Goal: Task Accomplishment & Management: Manage account settings

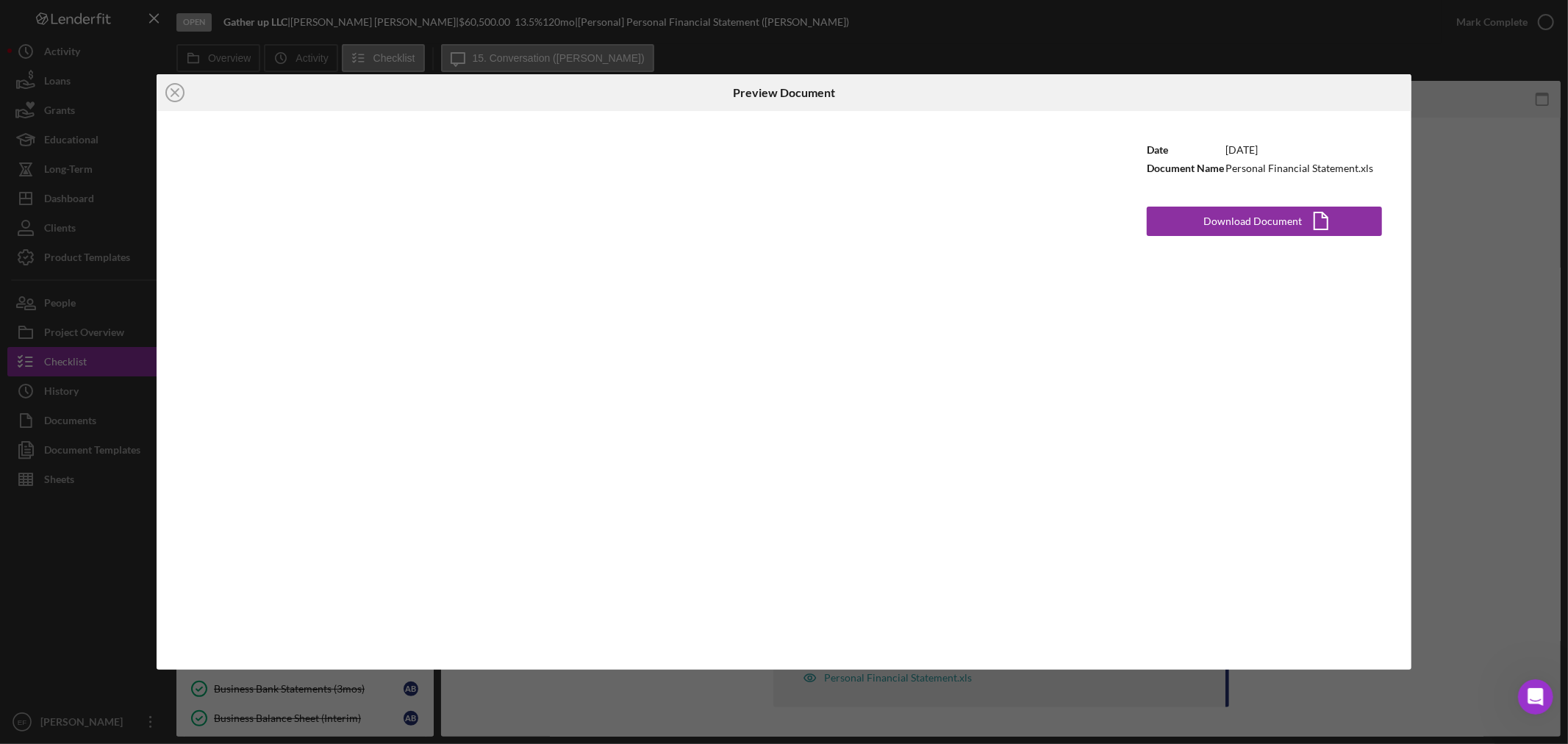
scroll to position [2, 0]
click at [169, 97] on icon "Icon/Close" at bounding box center [175, 93] width 37 height 37
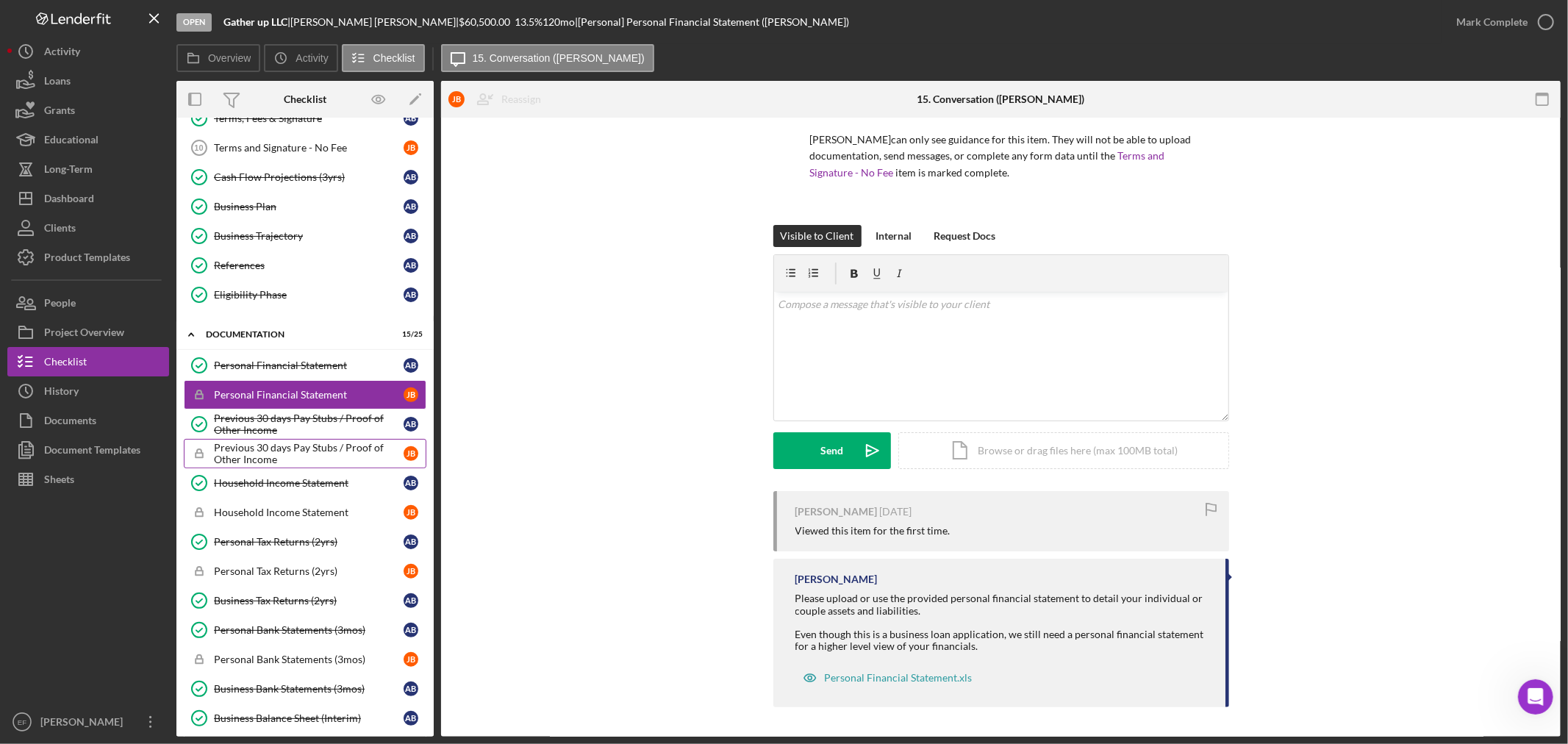
click at [253, 457] on div "Previous 30 days Pay Stubs / Proof of Other Income" at bounding box center [309, 453] width 190 height 23
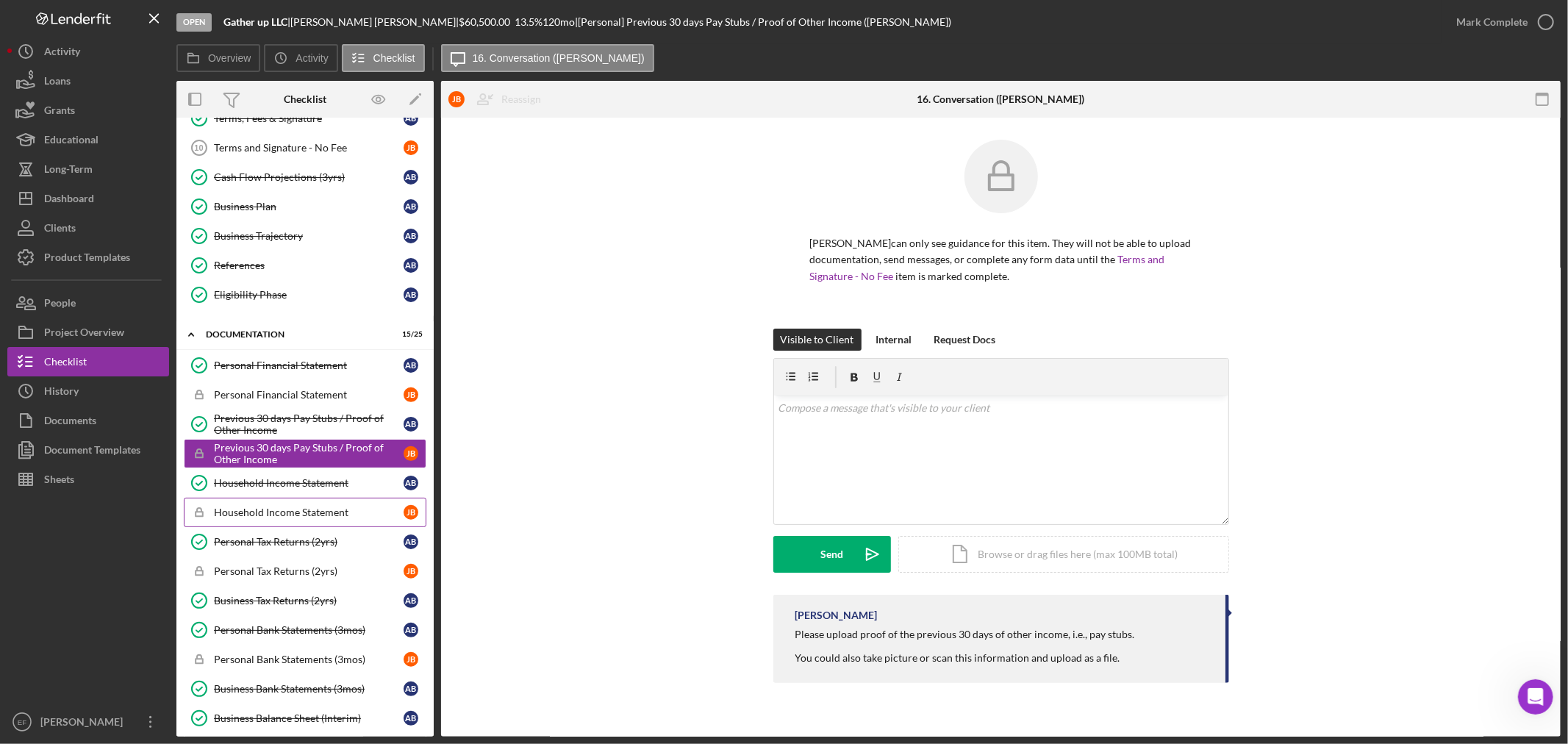
click at [254, 513] on div "Household Income Statement" at bounding box center [309, 512] width 190 height 12
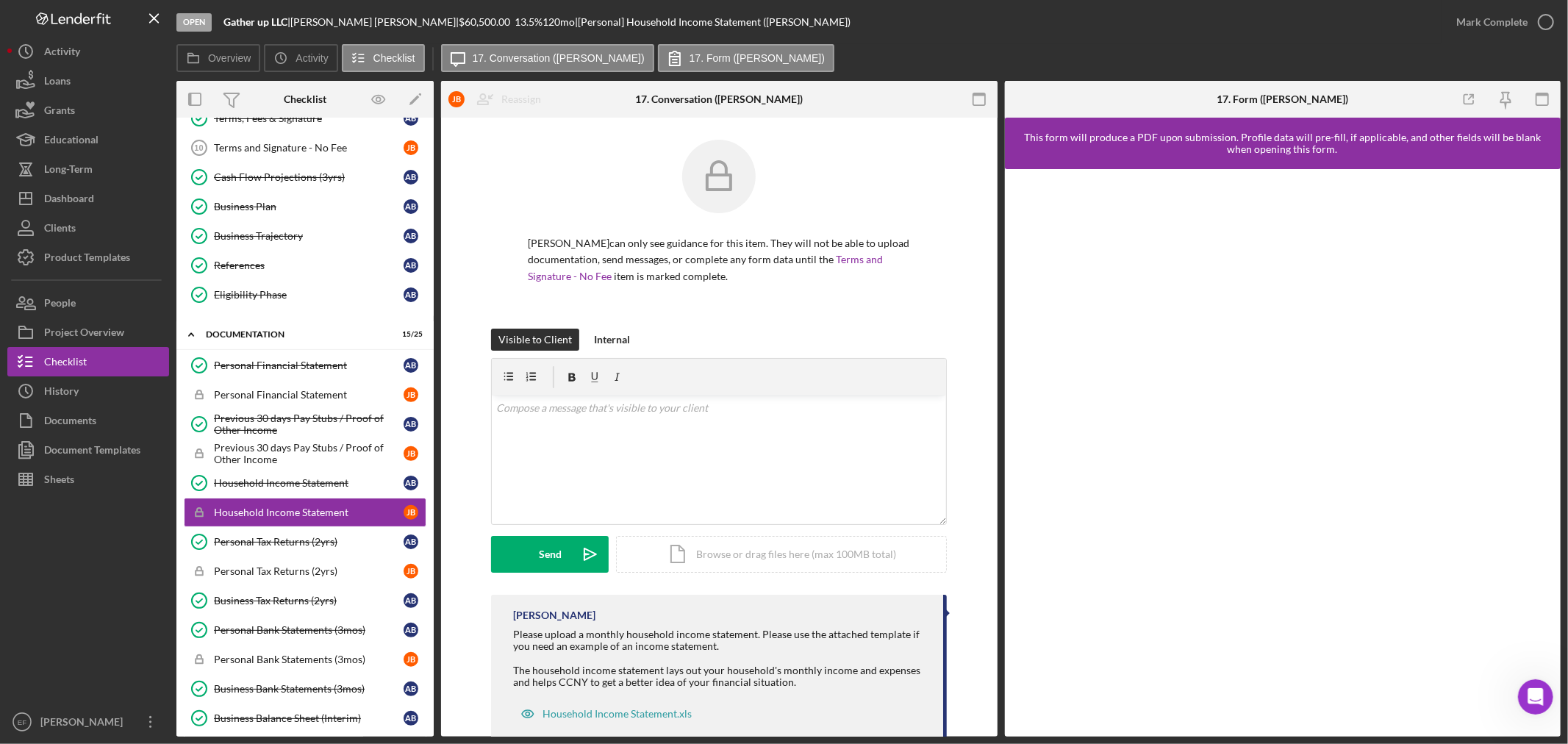
scroll to position [35, 0]
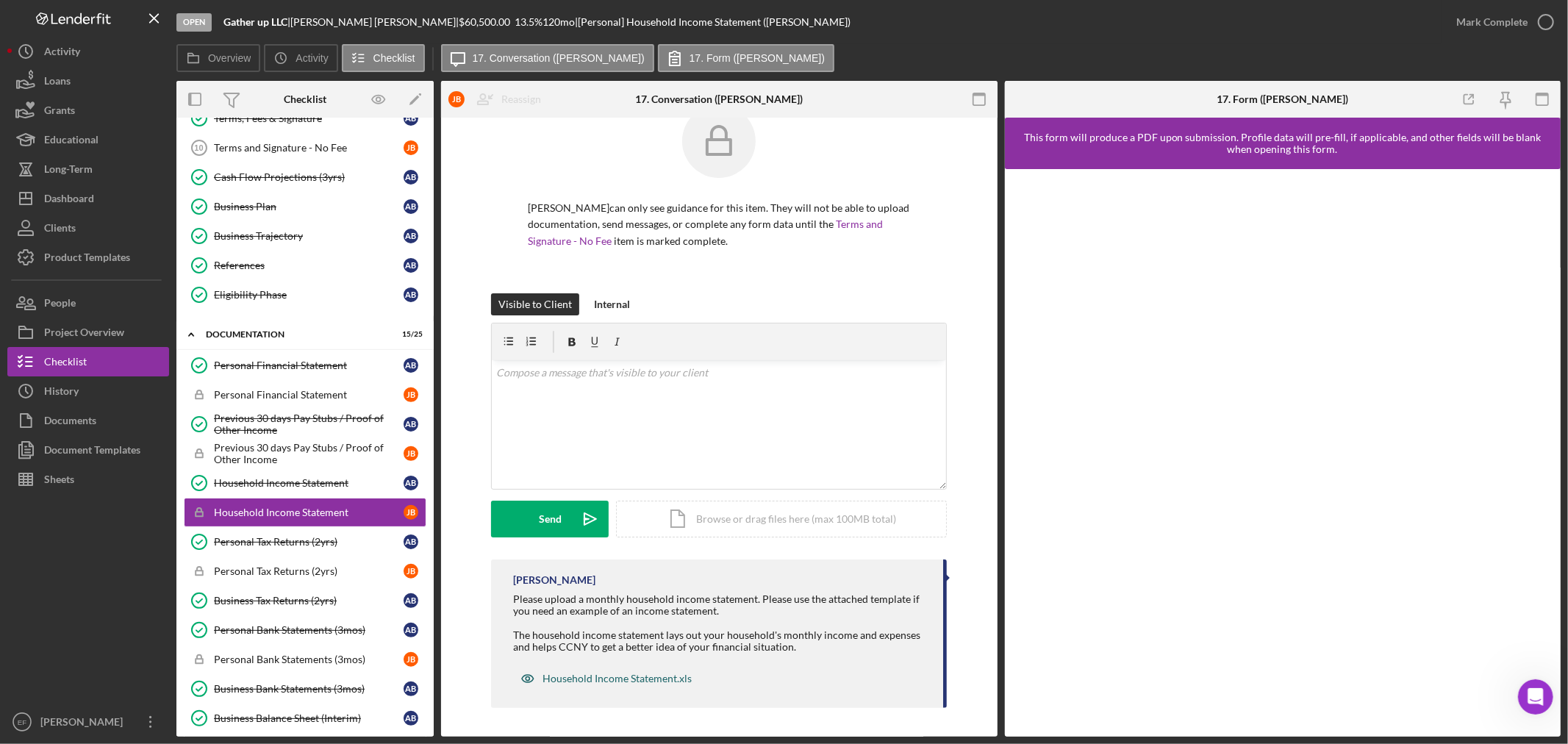
click at [571, 673] on div "Household Income Statement.xls" at bounding box center [617, 678] width 149 height 12
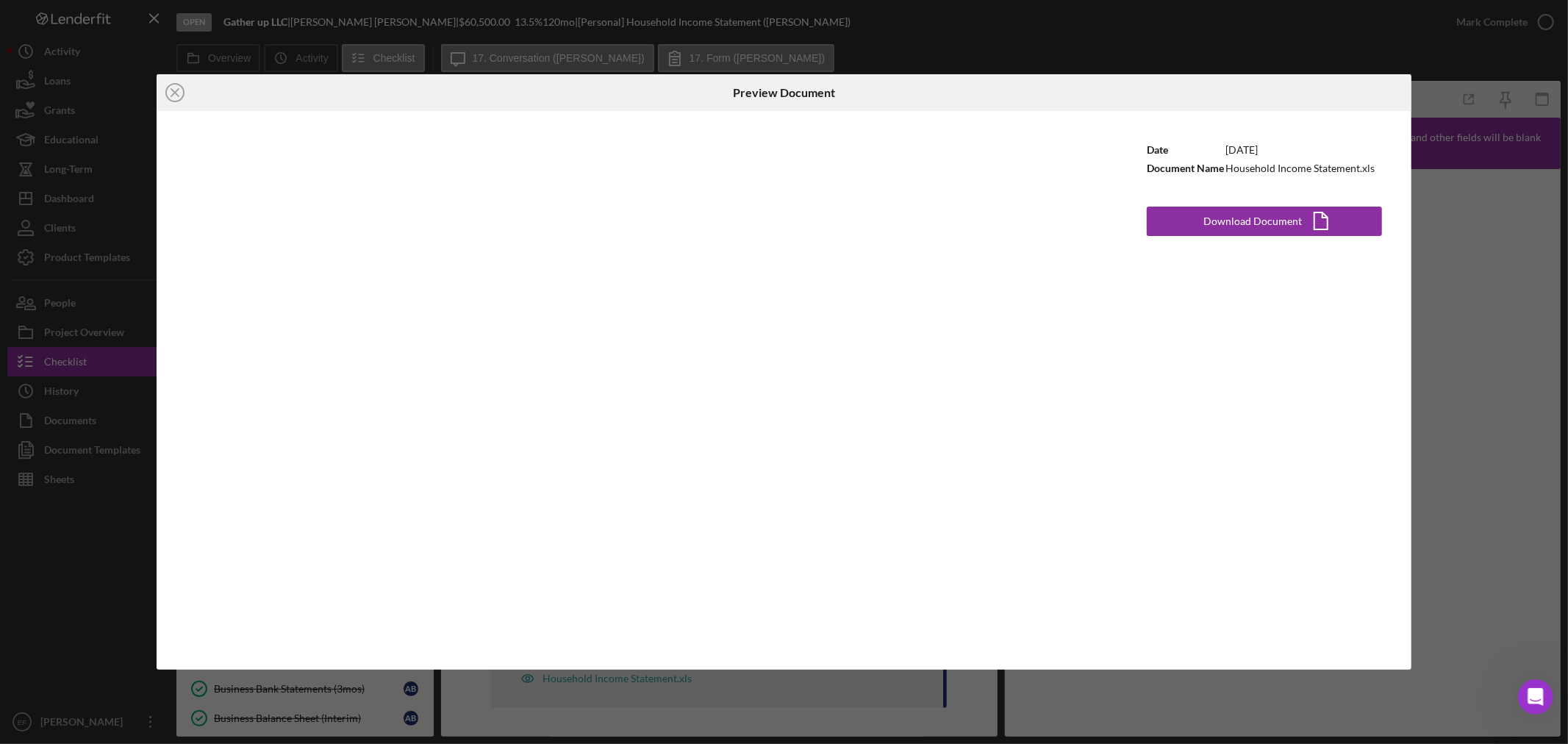
click at [70, 578] on div "Icon/Close Preview Document Date [DATE] Document Name Household Income Statemen…" at bounding box center [784, 372] width 1568 height 744
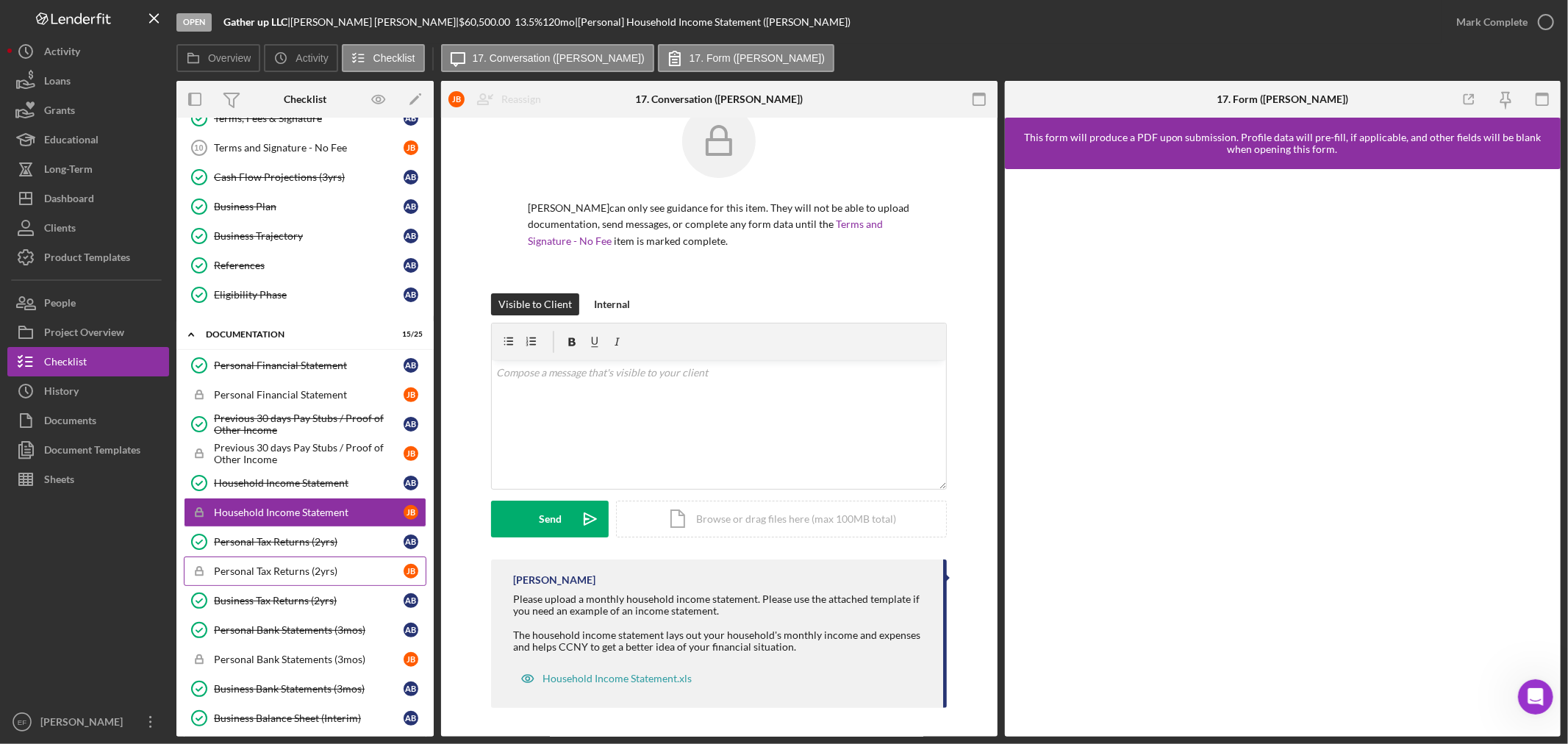
click at [257, 571] on div "Personal Tax Returns (2yrs)" at bounding box center [309, 570] width 190 height 12
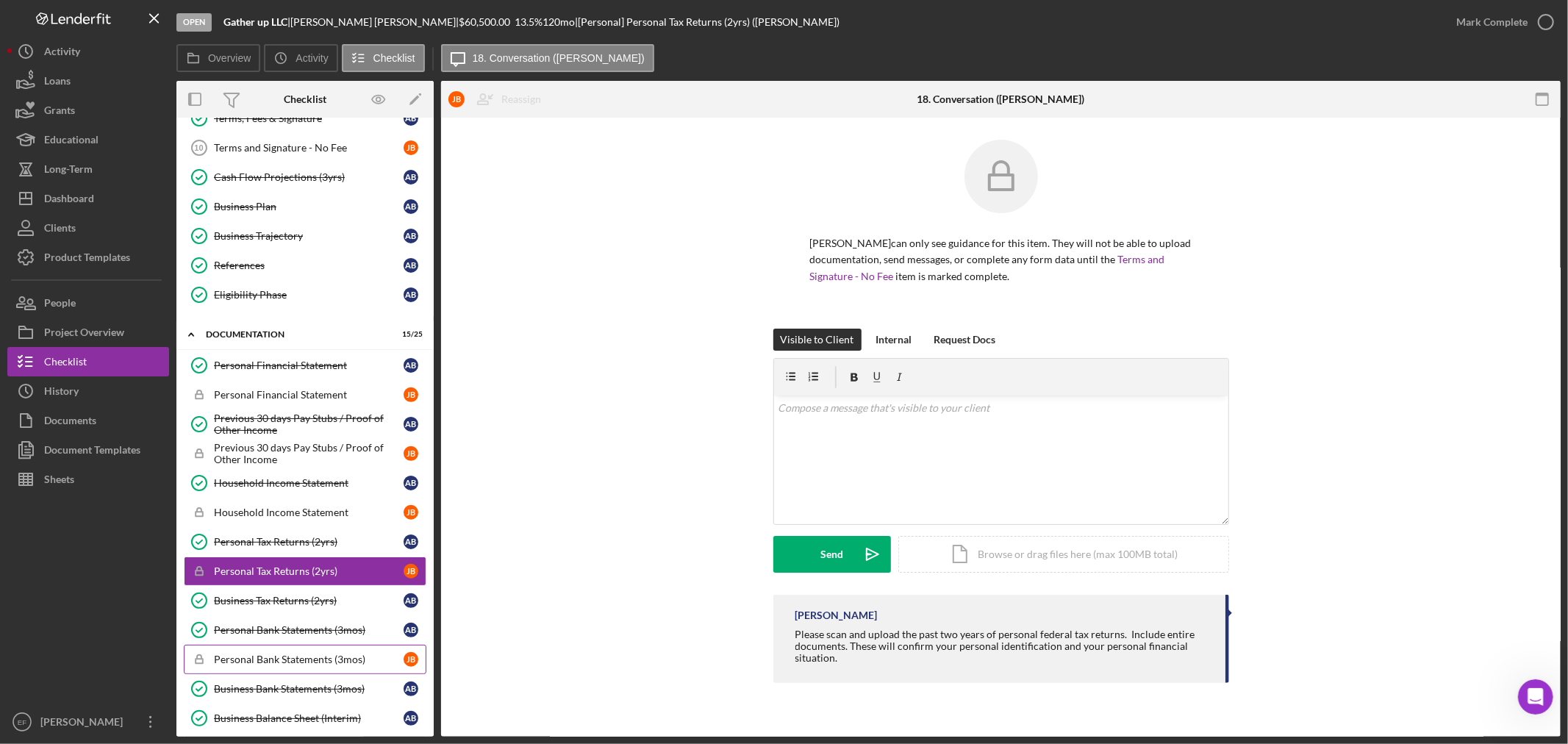
click at [275, 659] on div "Personal Bank Statements (3mos)" at bounding box center [309, 659] width 190 height 12
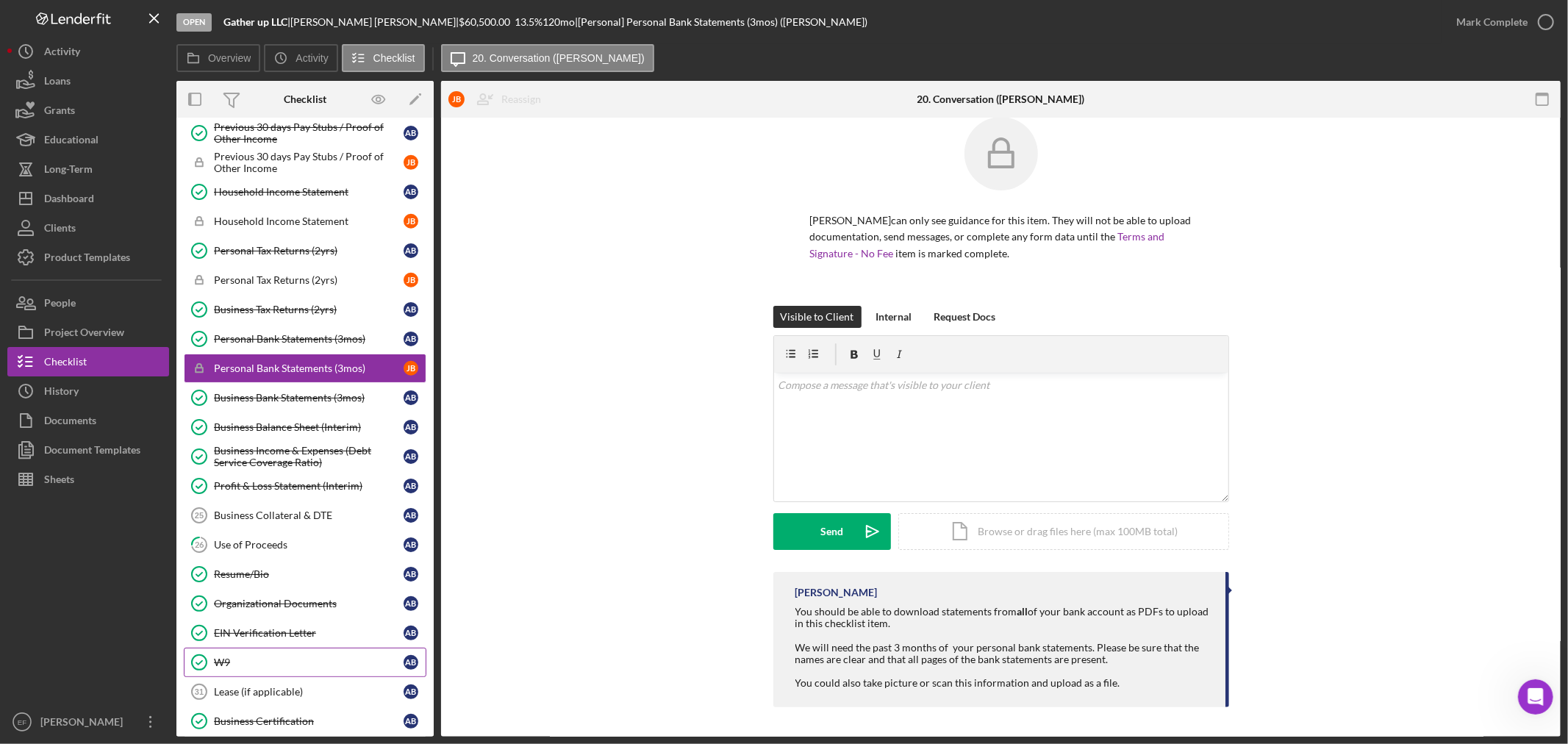
scroll to position [863, 0]
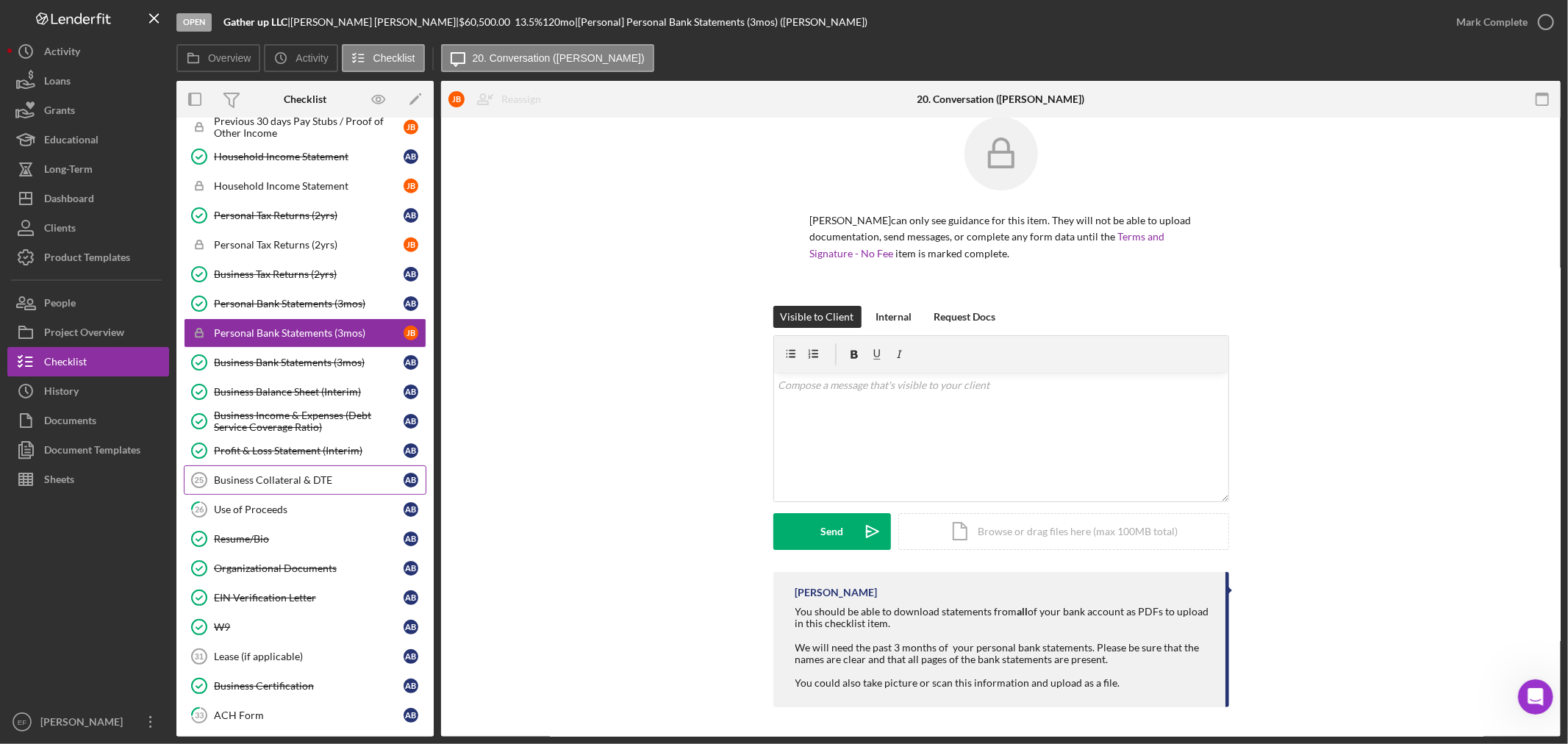
click at [283, 483] on div "Business Collateral & DTE" at bounding box center [309, 480] width 190 height 12
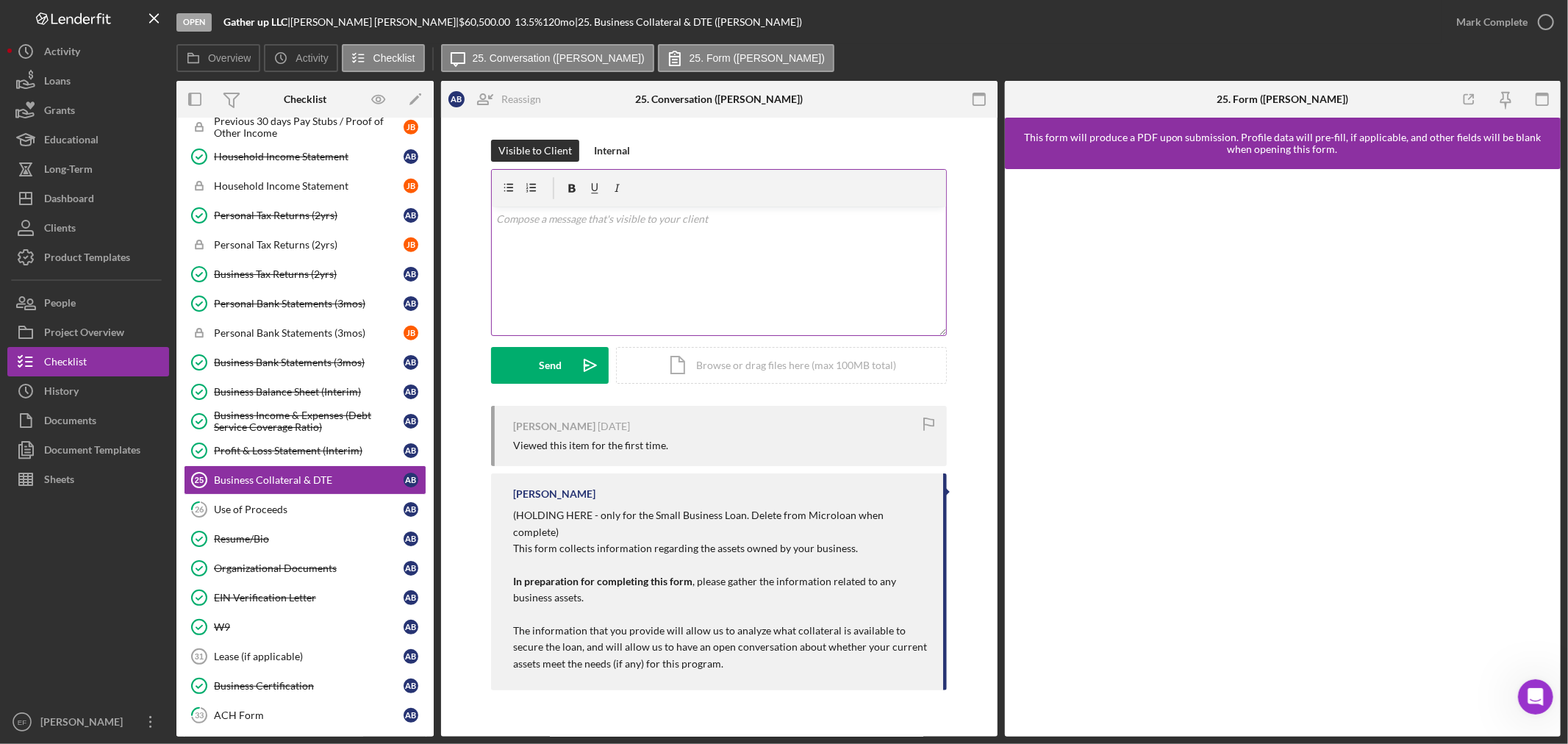
click at [578, 271] on div "v Color teal Color pink Remove color Add row above Add row below Add column bef…" at bounding box center [719, 271] width 454 height 129
click at [601, 153] on div "Internal" at bounding box center [612, 150] width 36 height 22
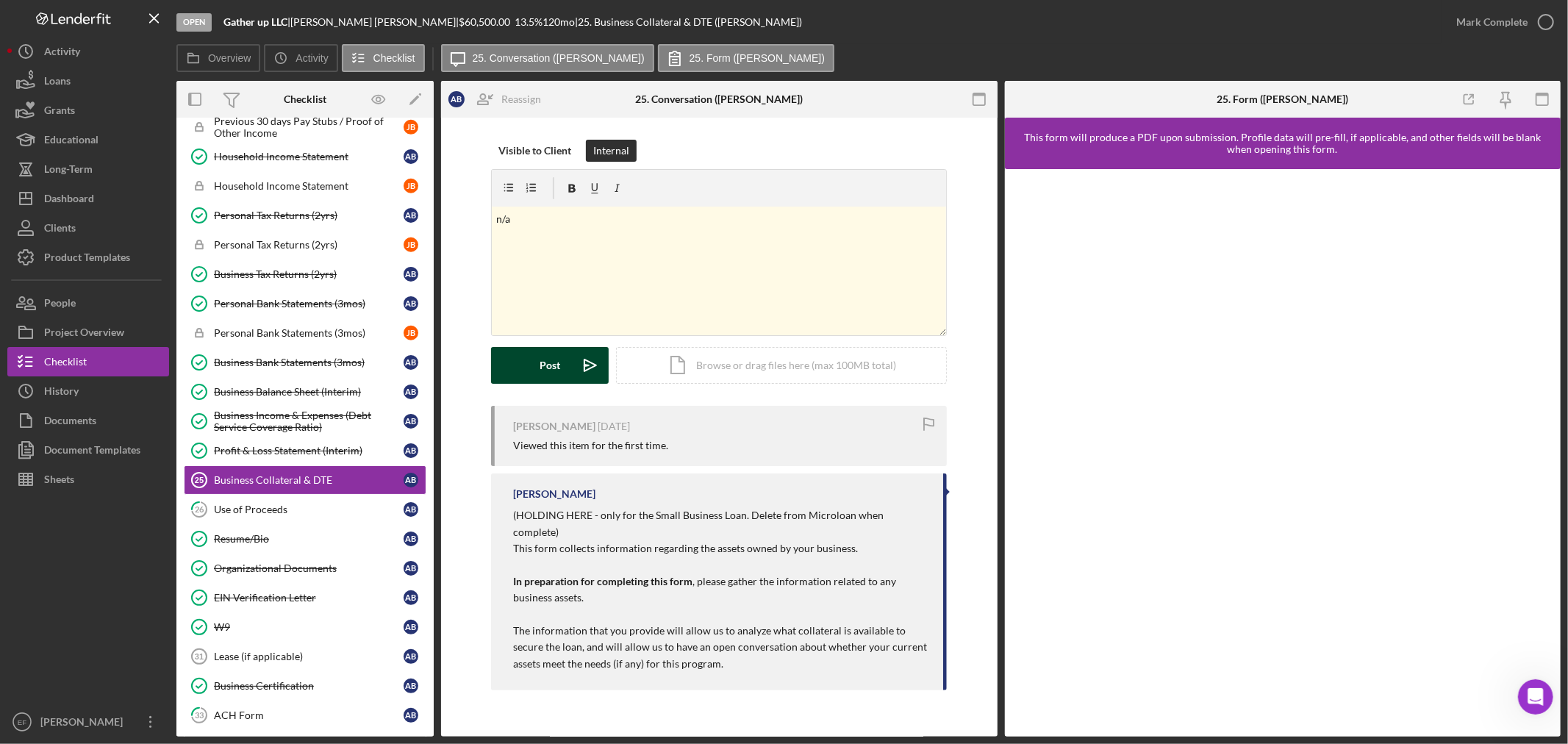
click at [525, 362] on button "Post Icon/icon-invite-send" at bounding box center [550, 365] width 118 height 37
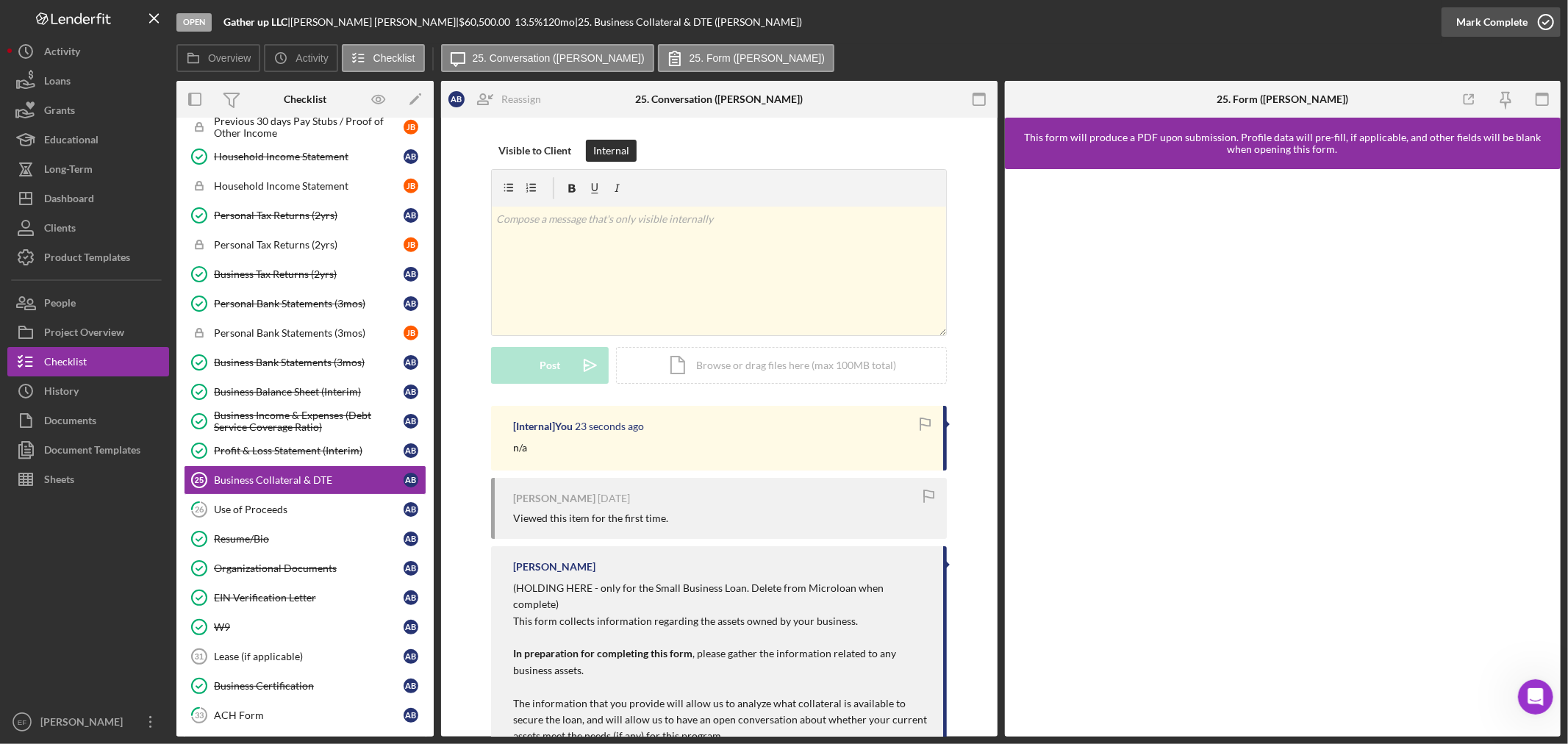
click at [1478, 26] on div "Mark Complete" at bounding box center [1492, 22] width 71 height 30
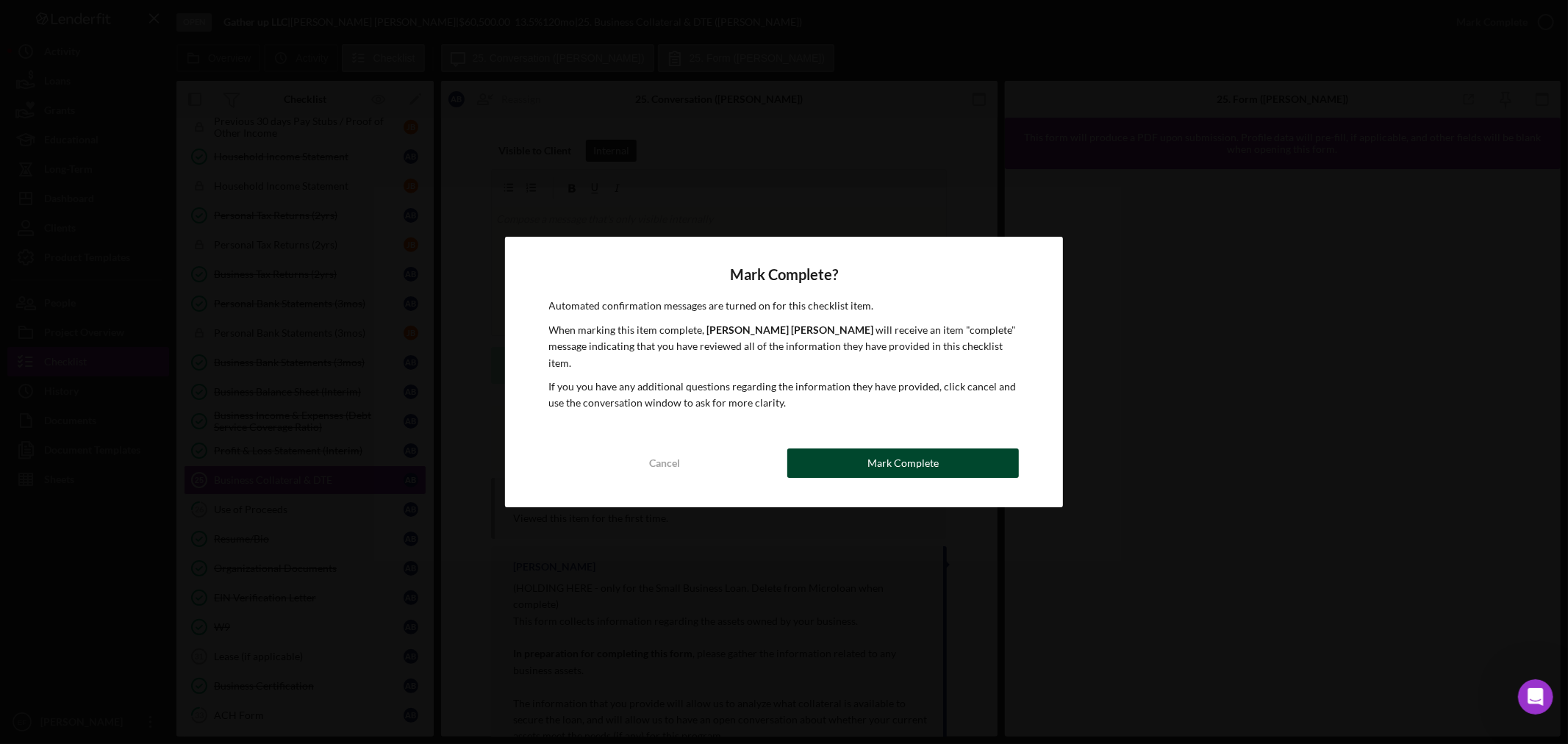
click at [890, 453] on div "Mark Complete" at bounding box center [902, 463] width 71 height 30
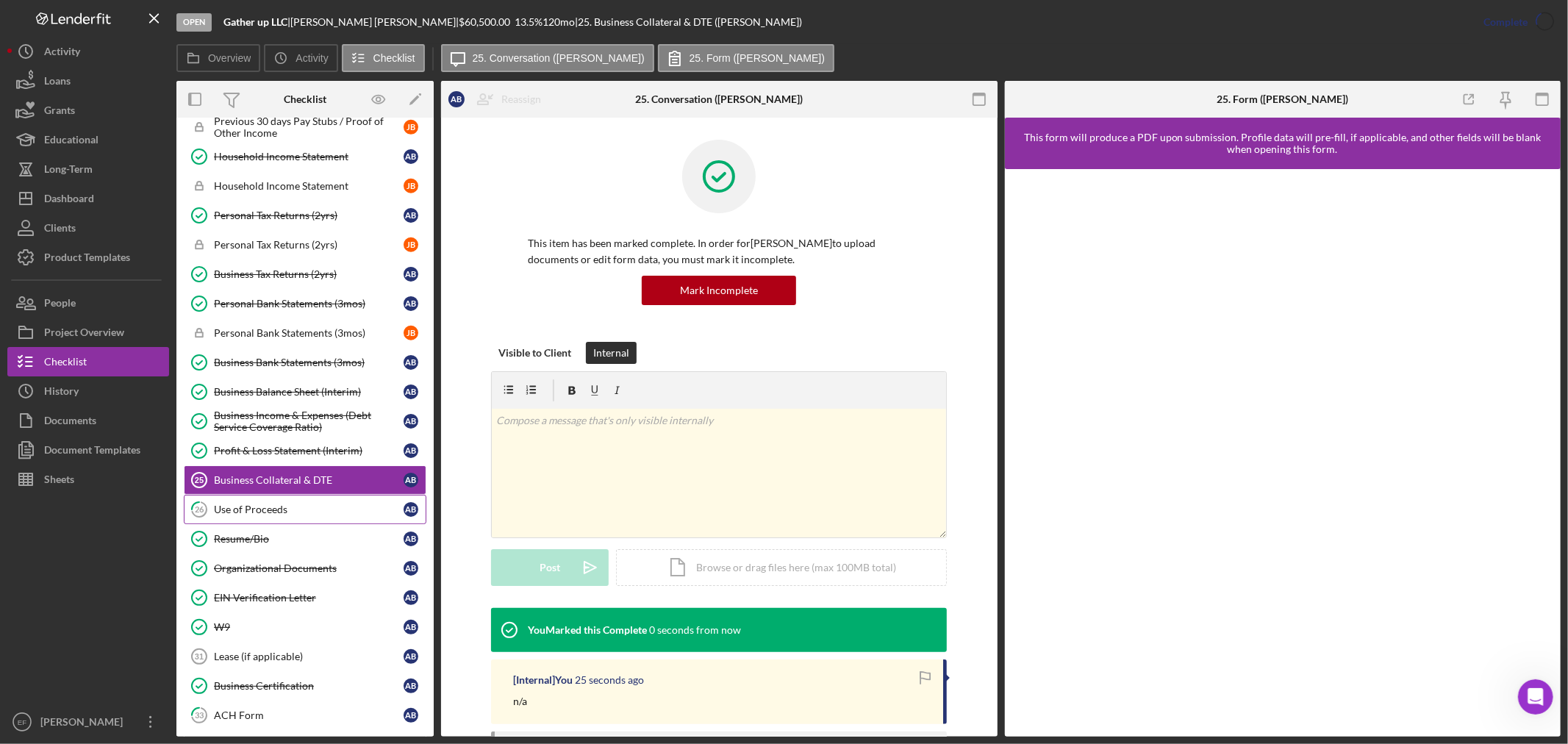
click at [283, 513] on div "Use of Proceeds" at bounding box center [309, 509] width 190 height 12
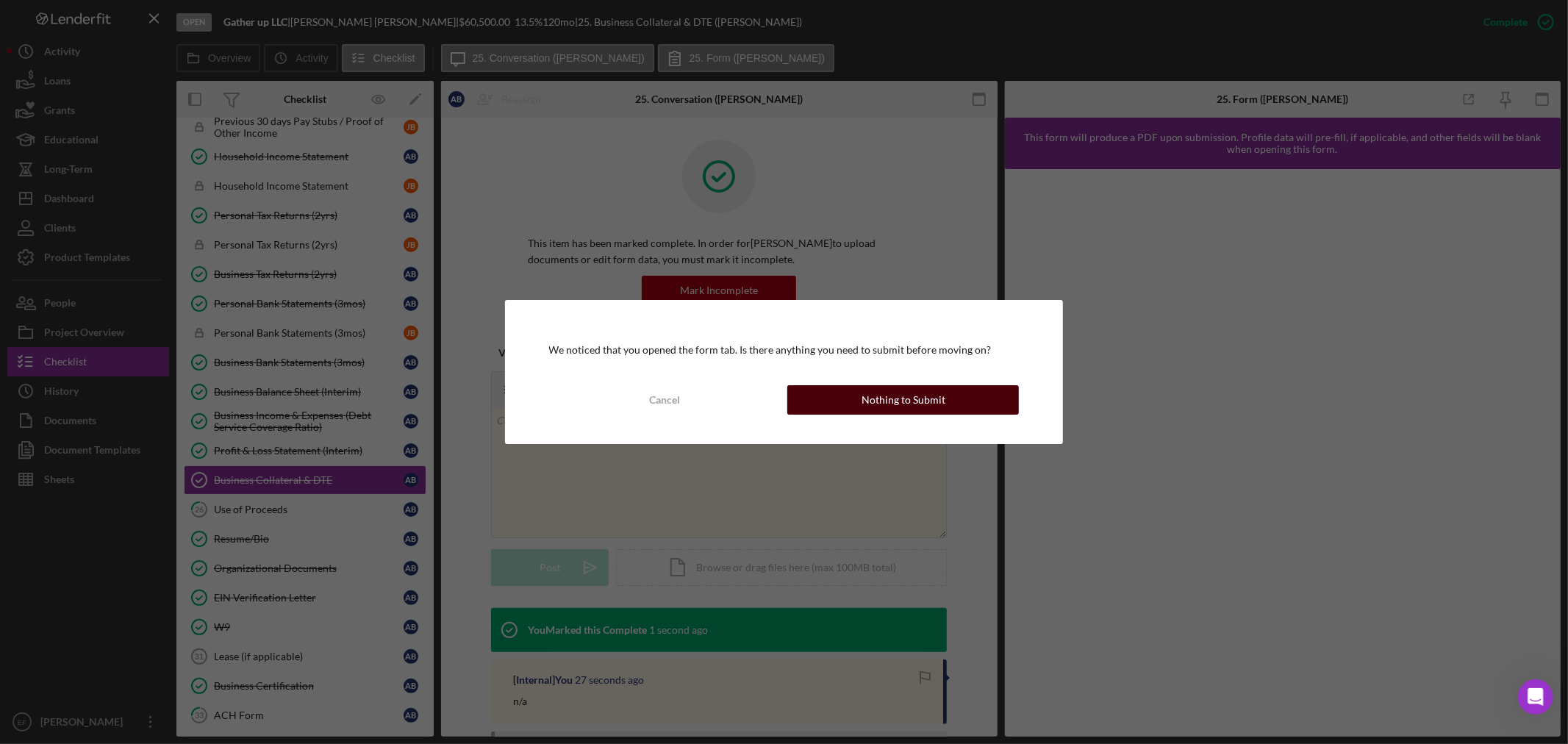
click at [855, 395] on button "Nothing to Submit" at bounding box center [902, 399] width 231 height 30
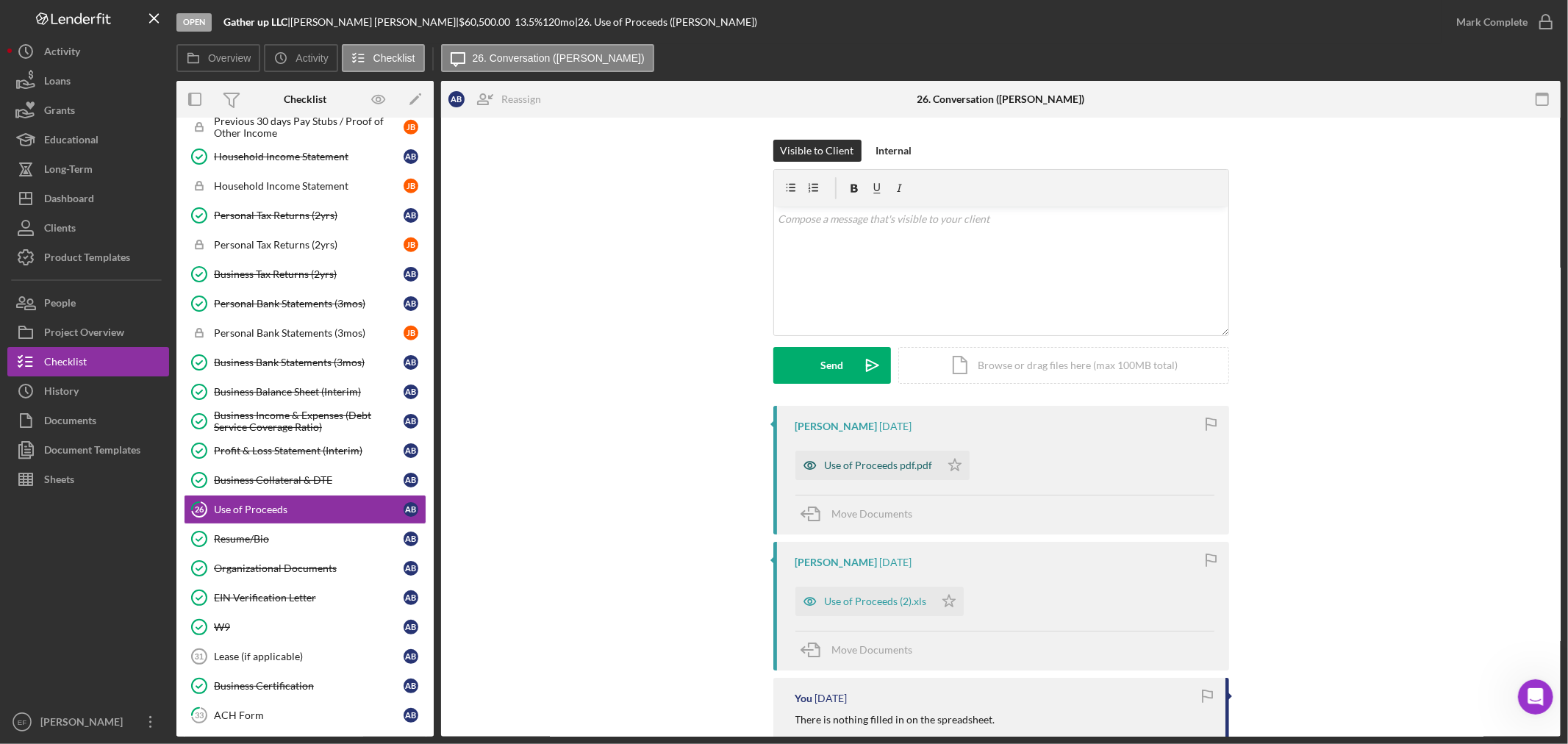
click at [854, 464] on div "Use of Proceeds pdf.pdf" at bounding box center [879, 465] width 108 height 12
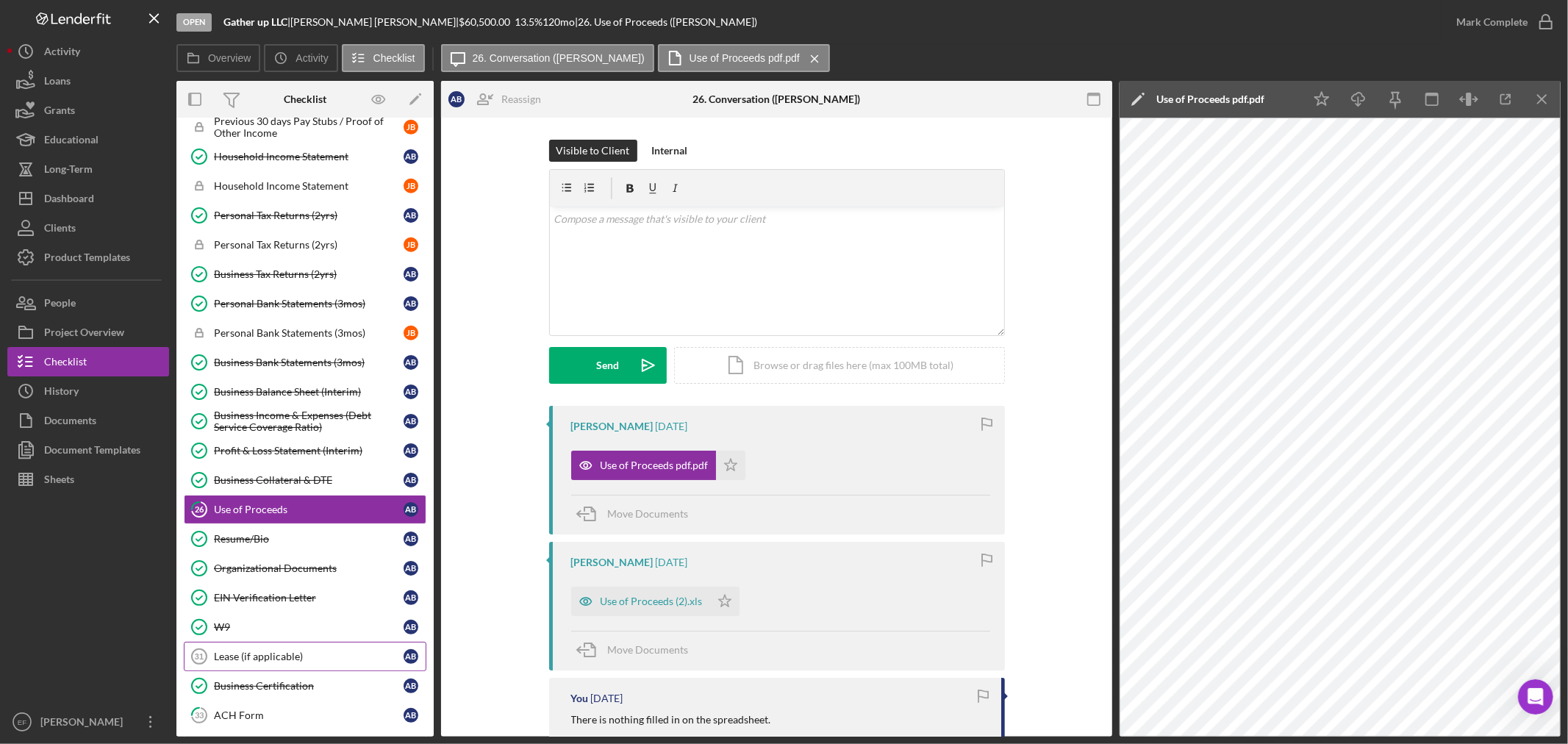
click at [262, 660] on div "Lease (if applicable)" at bounding box center [309, 656] width 190 height 12
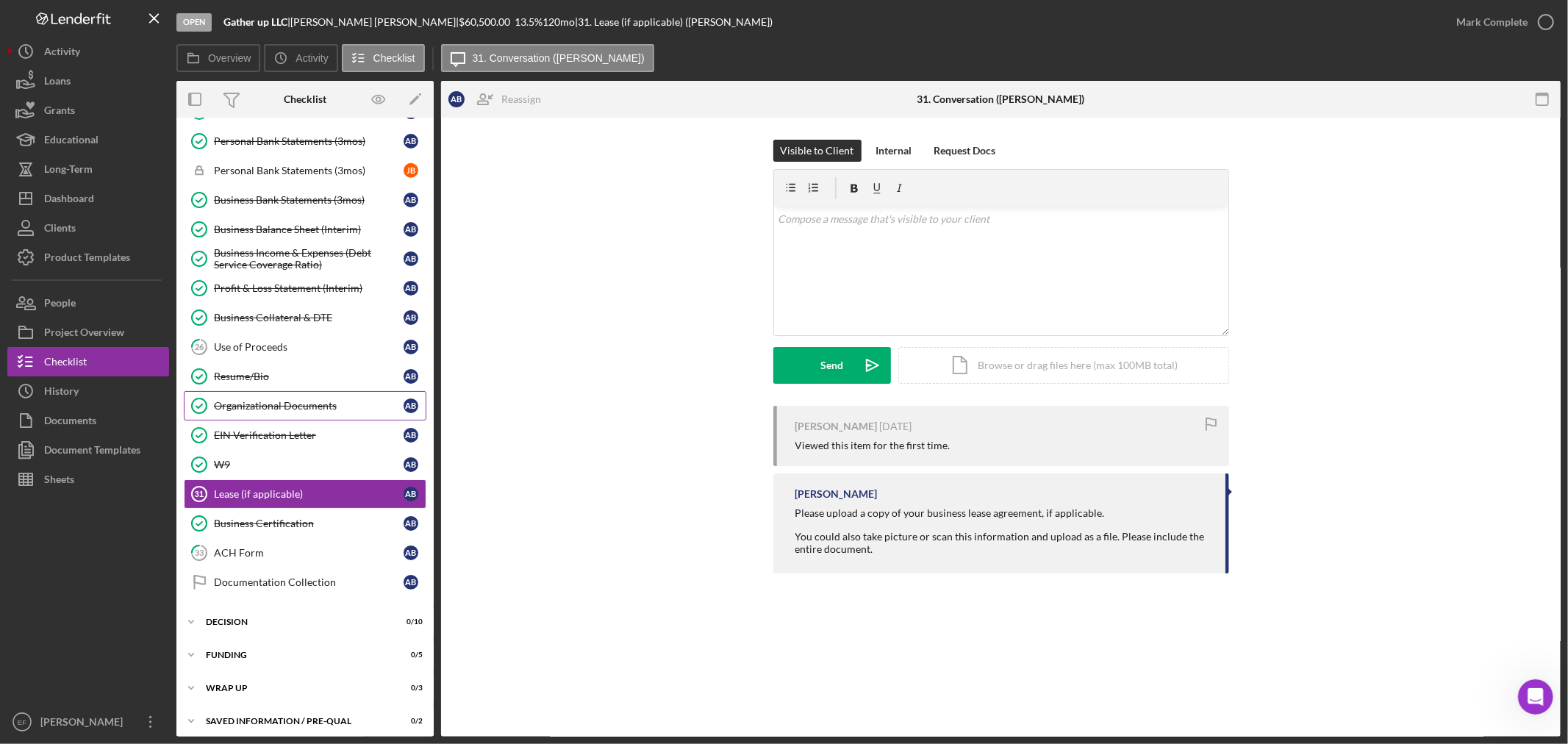
scroll to position [1039, 0]
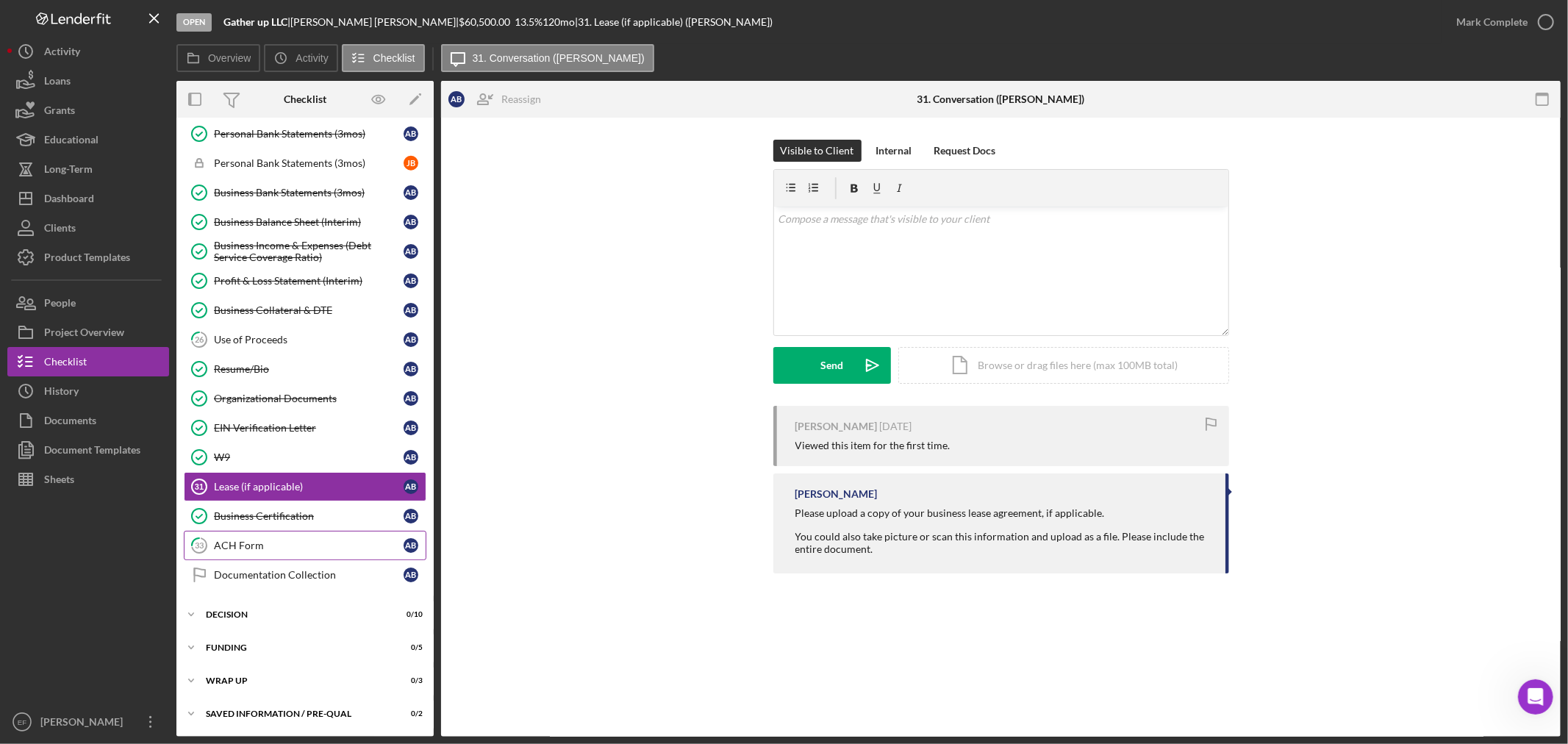
click at [257, 548] on div "ACH Form" at bounding box center [309, 545] width 190 height 12
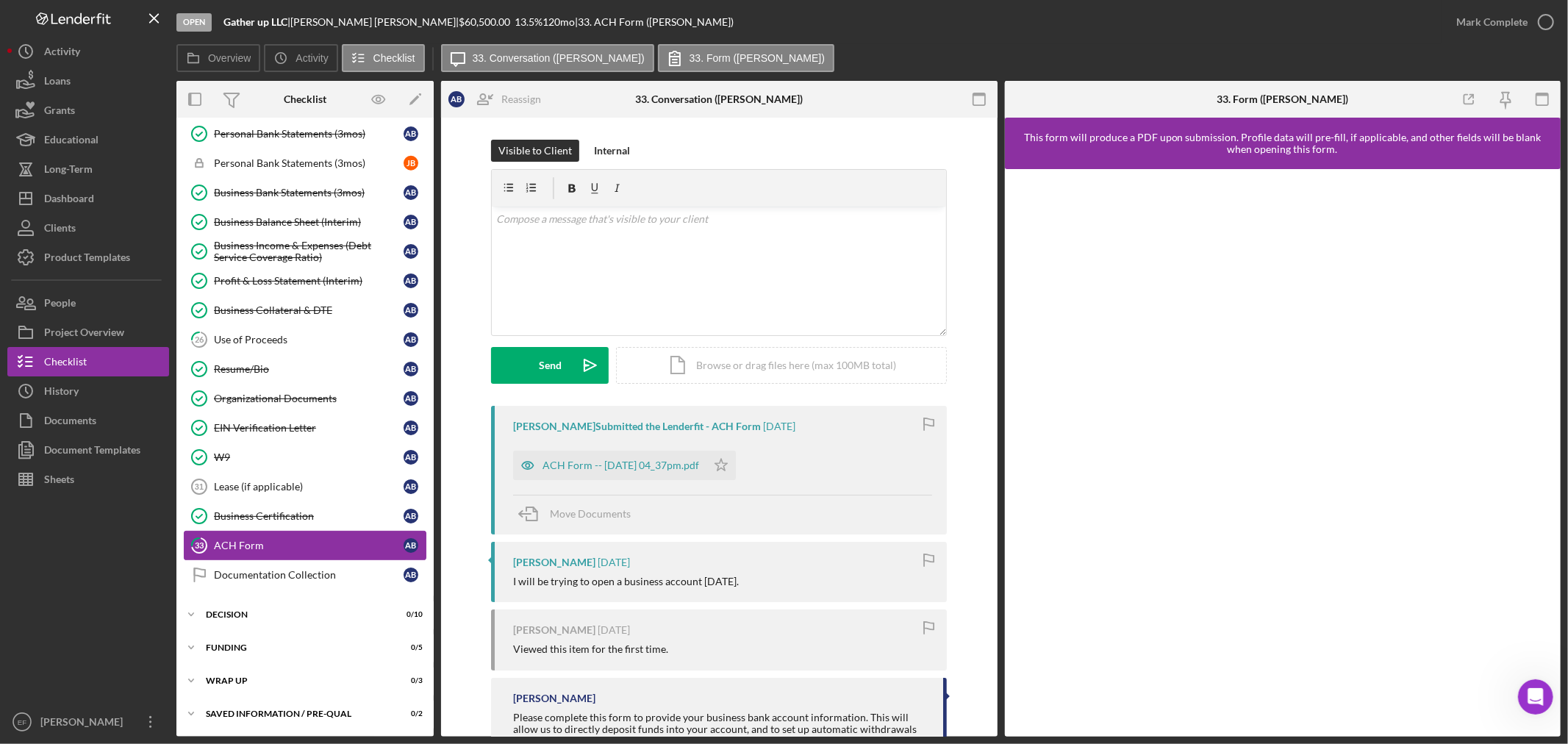
scroll to position [1039, 0]
click at [573, 471] on div "ACH Form -- [DATE] 04_37pm.pdf" at bounding box center [621, 465] width 157 height 12
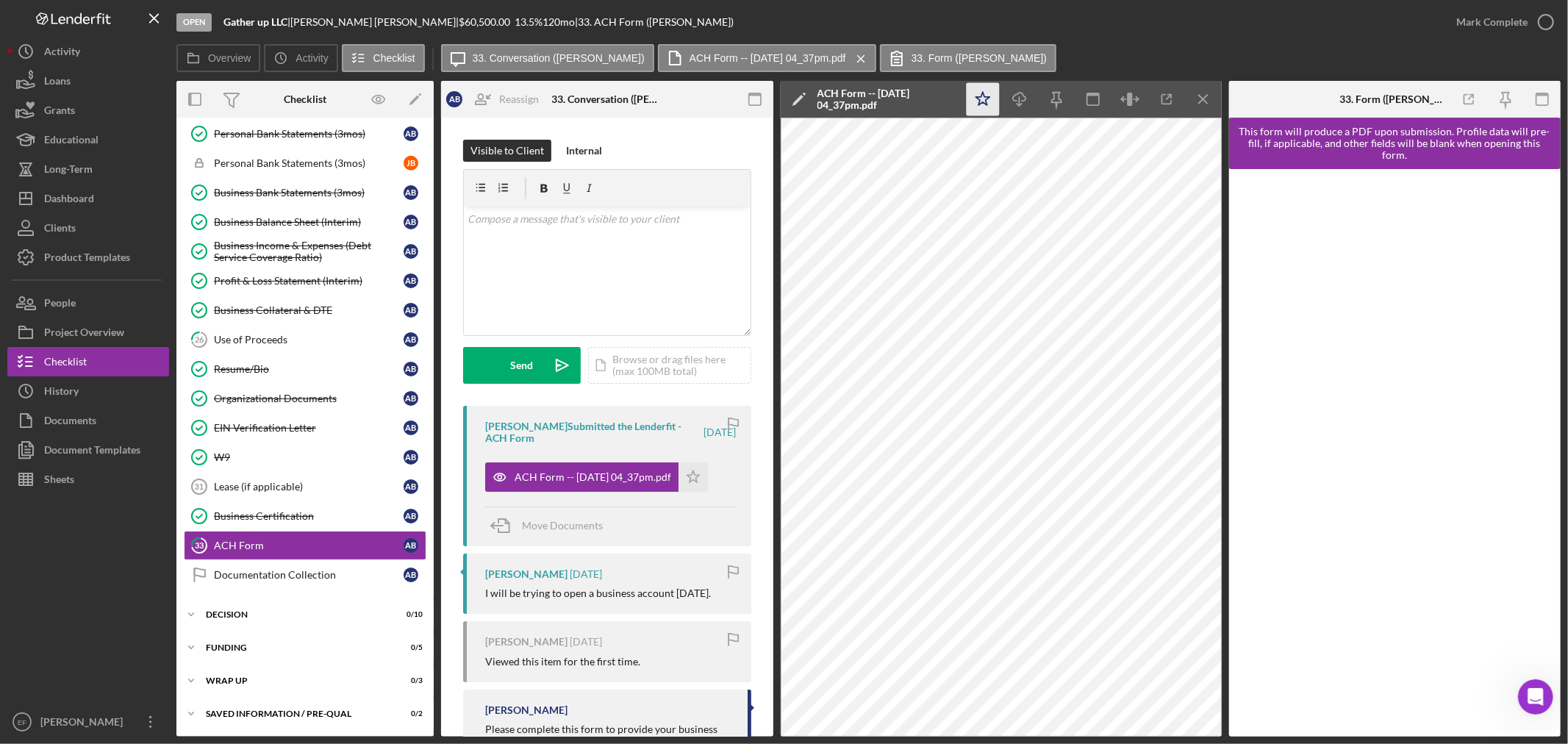
click at [988, 94] on icon "Icon/Star" at bounding box center [982, 99] width 33 height 33
click at [1518, 14] on div "Mark Complete" at bounding box center [1492, 22] width 71 height 30
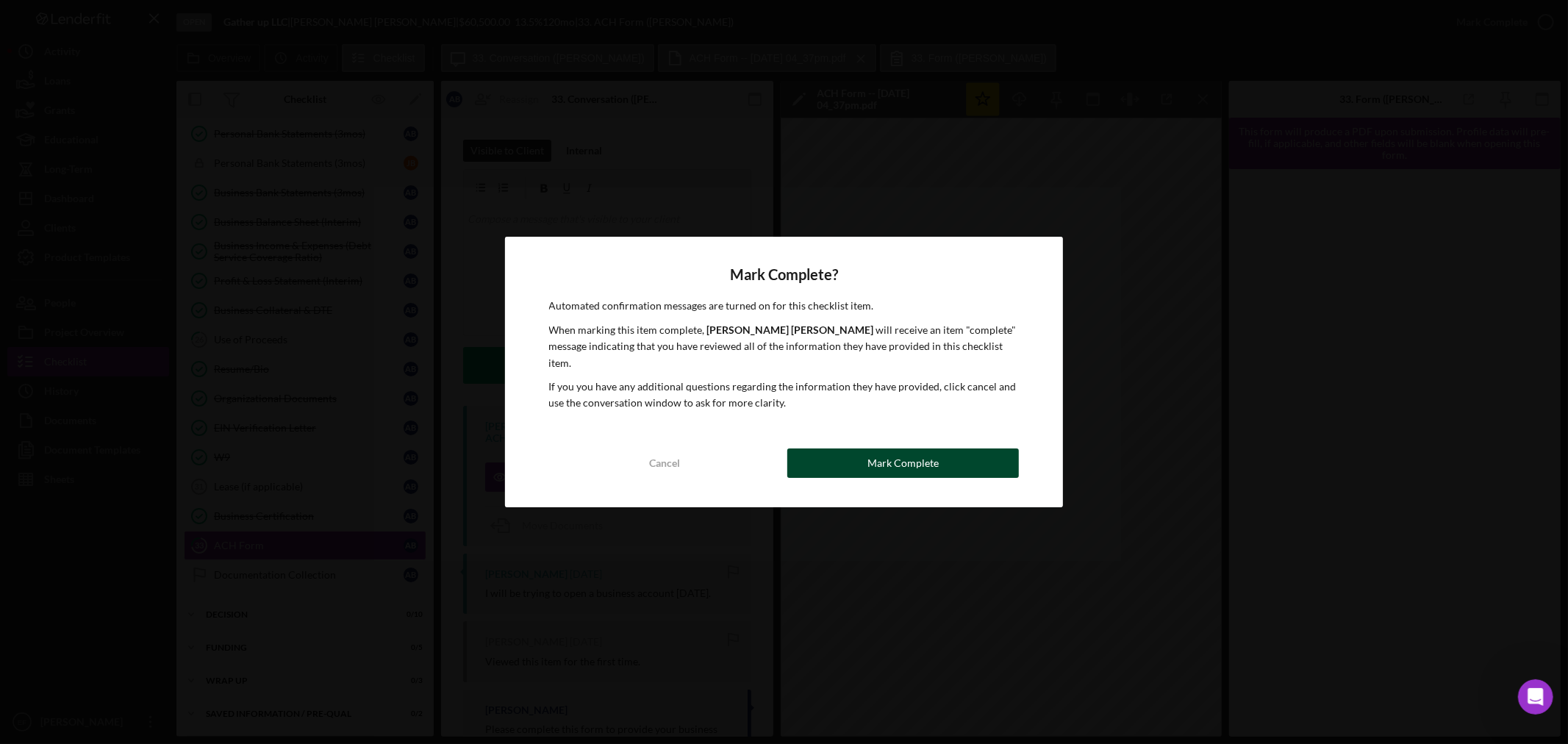
click at [927, 457] on div "Mark Complete" at bounding box center [902, 463] width 71 height 30
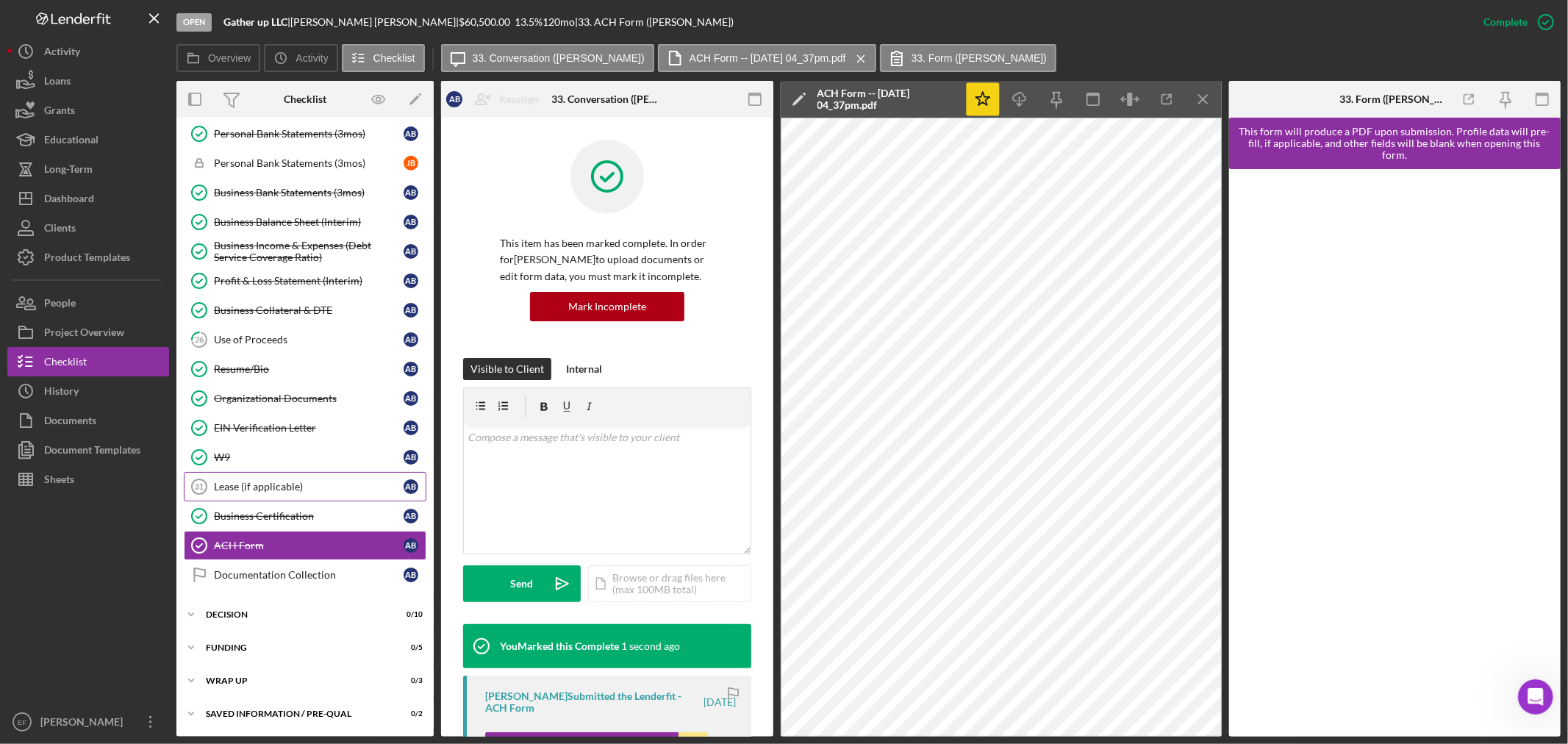
click at [226, 495] on link "Lease (if applicable) 31 Lease (if applicable) A B" at bounding box center [305, 487] width 243 height 30
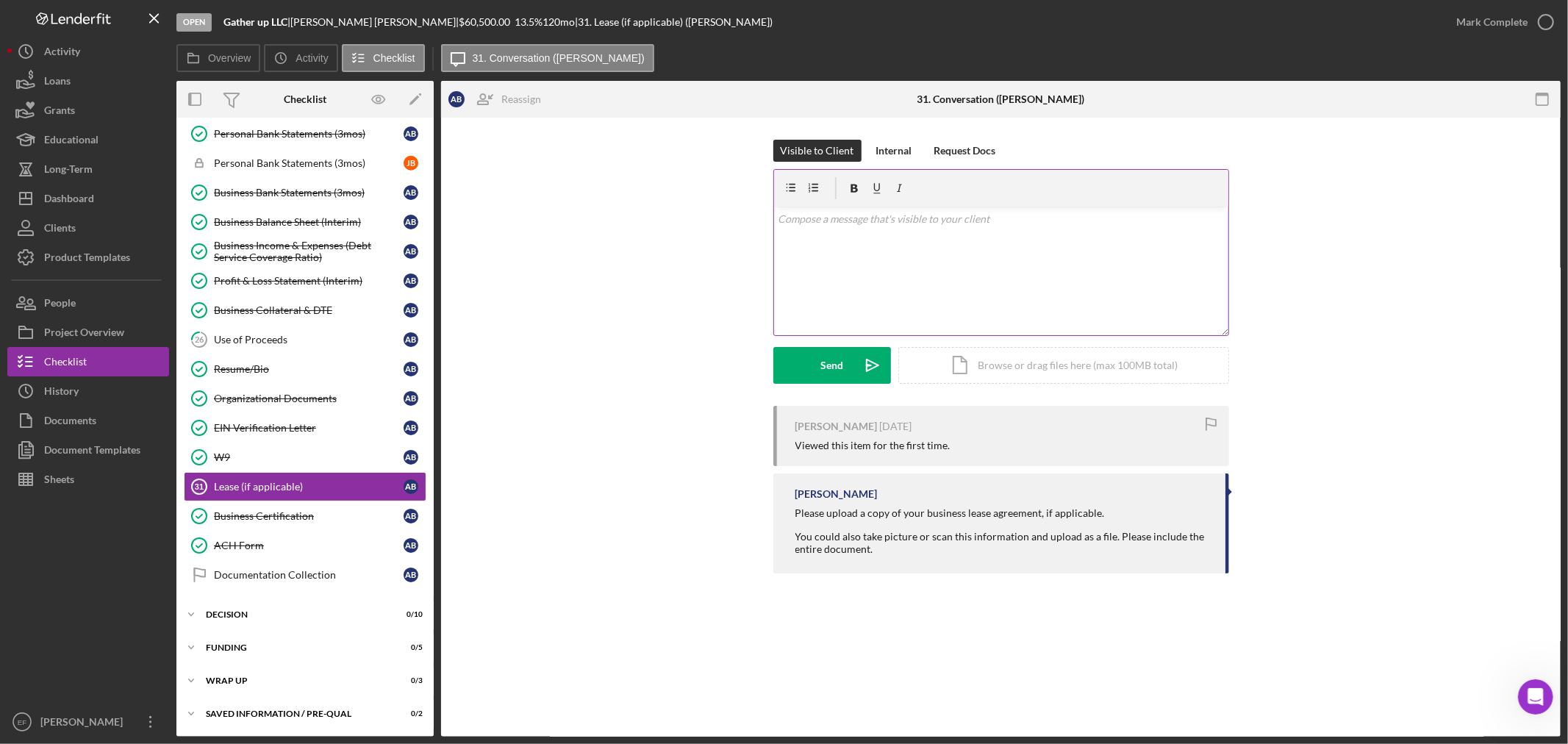
click at [973, 264] on div "v Color teal Color pink Remove color Add row above Add row below Add column bef…" at bounding box center [1001, 271] width 454 height 129
click at [895, 144] on div "Internal" at bounding box center [894, 150] width 36 height 22
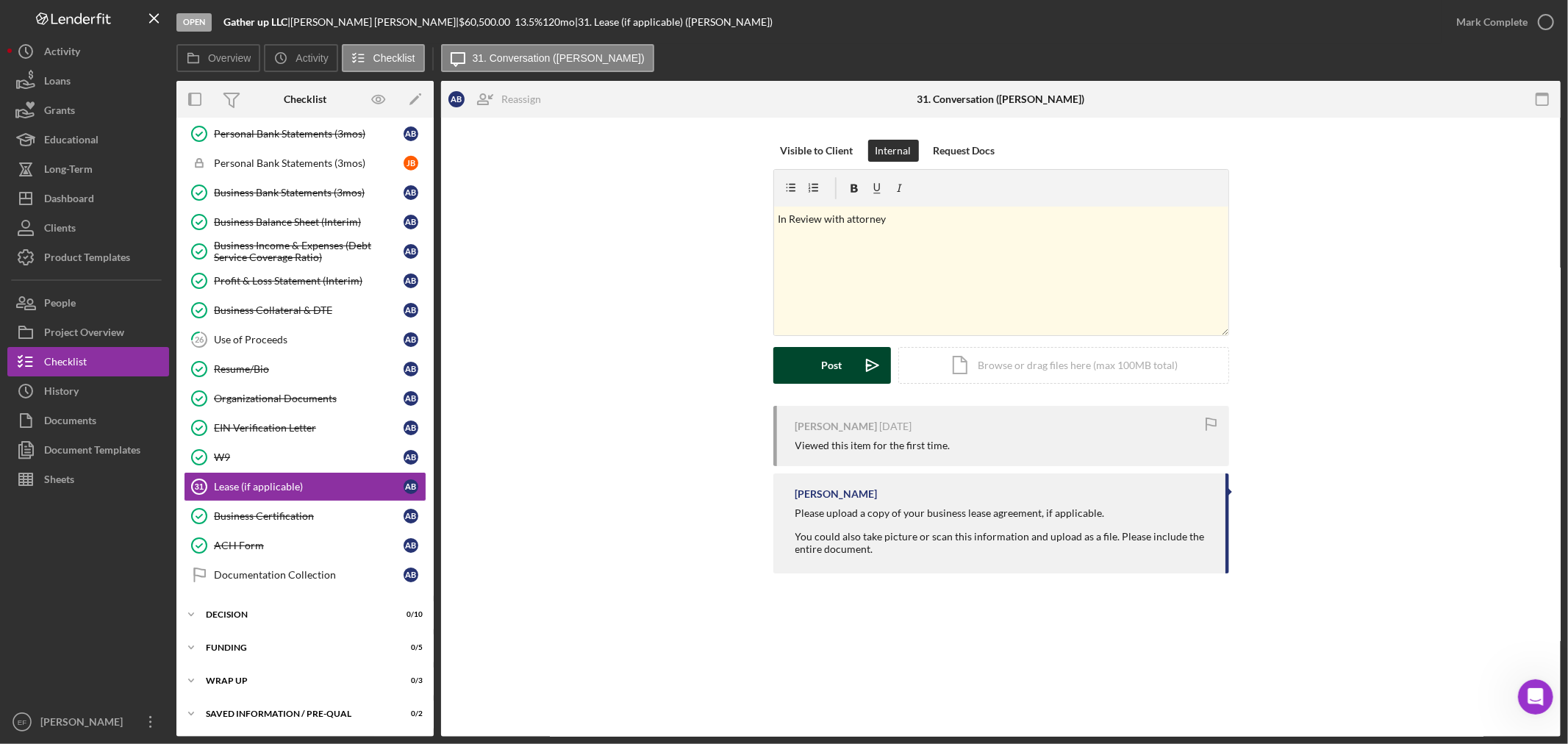
click at [843, 357] on button "Post Icon/icon-invite-send" at bounding box center [832, 365] width 118 height 37
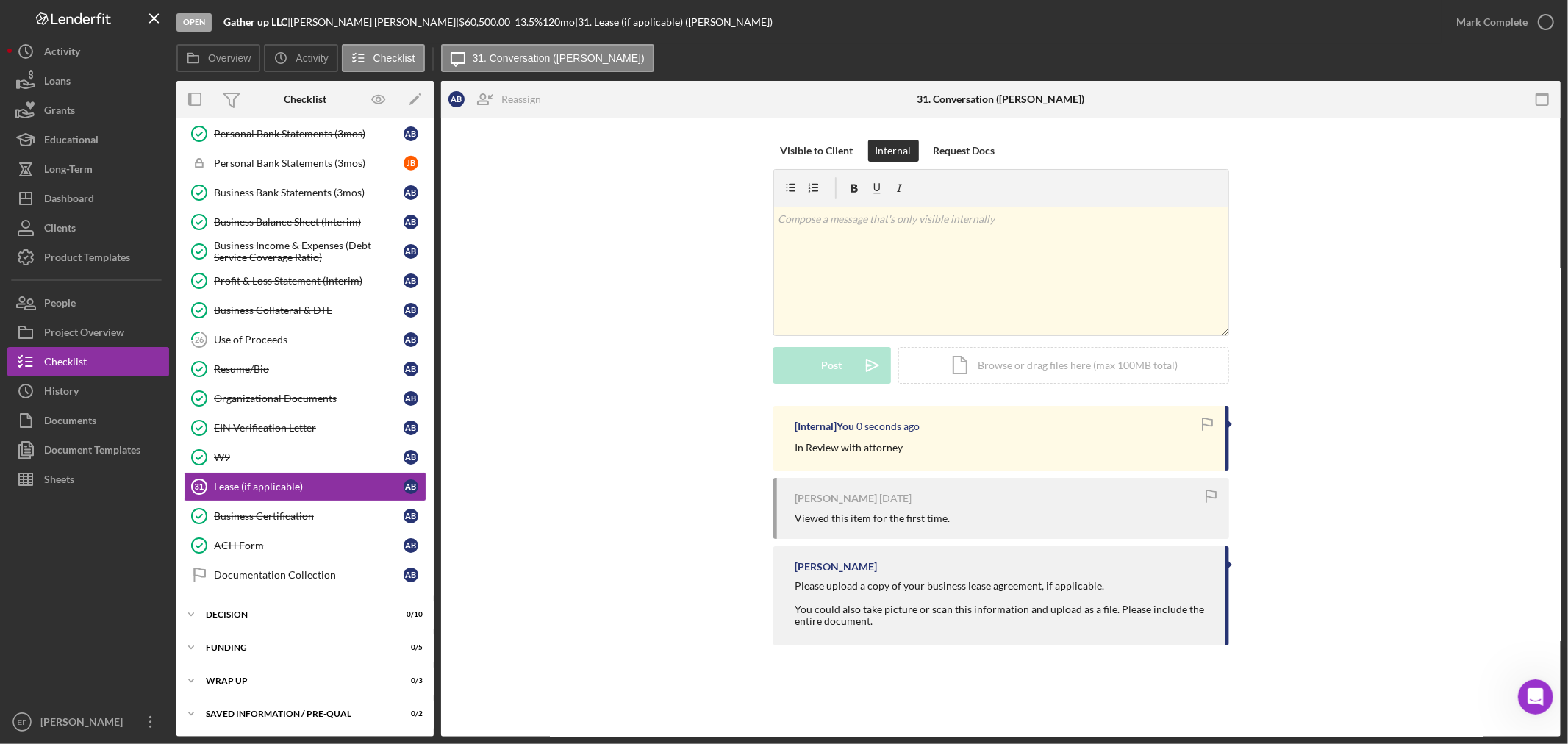
click at [724, 384] on div "Visible to Client Internal Request Docs v Color teal Color pink Remove color Ad…" at bounding box center [1001, 273] width 1076 height 266
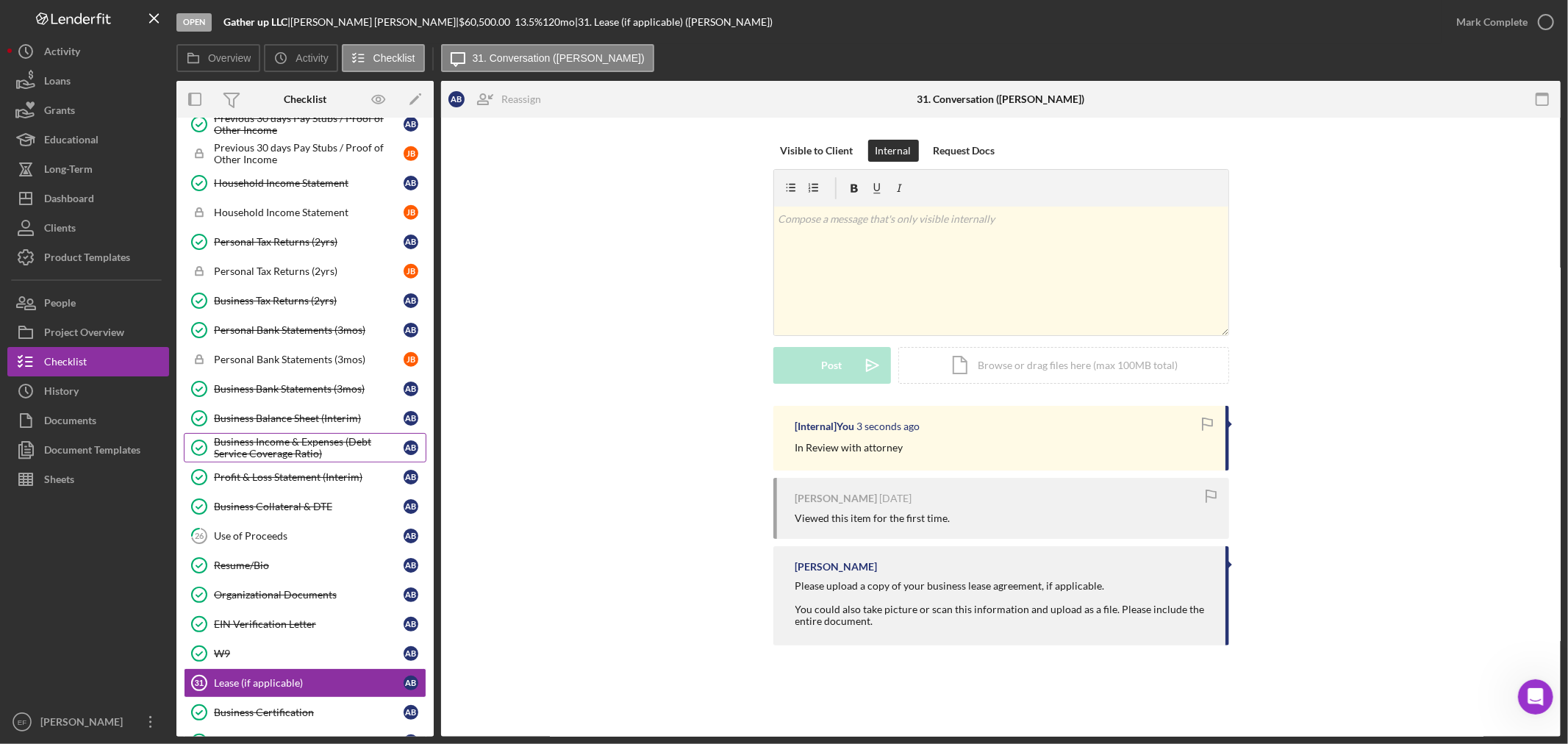
scroll to position [630, 0]
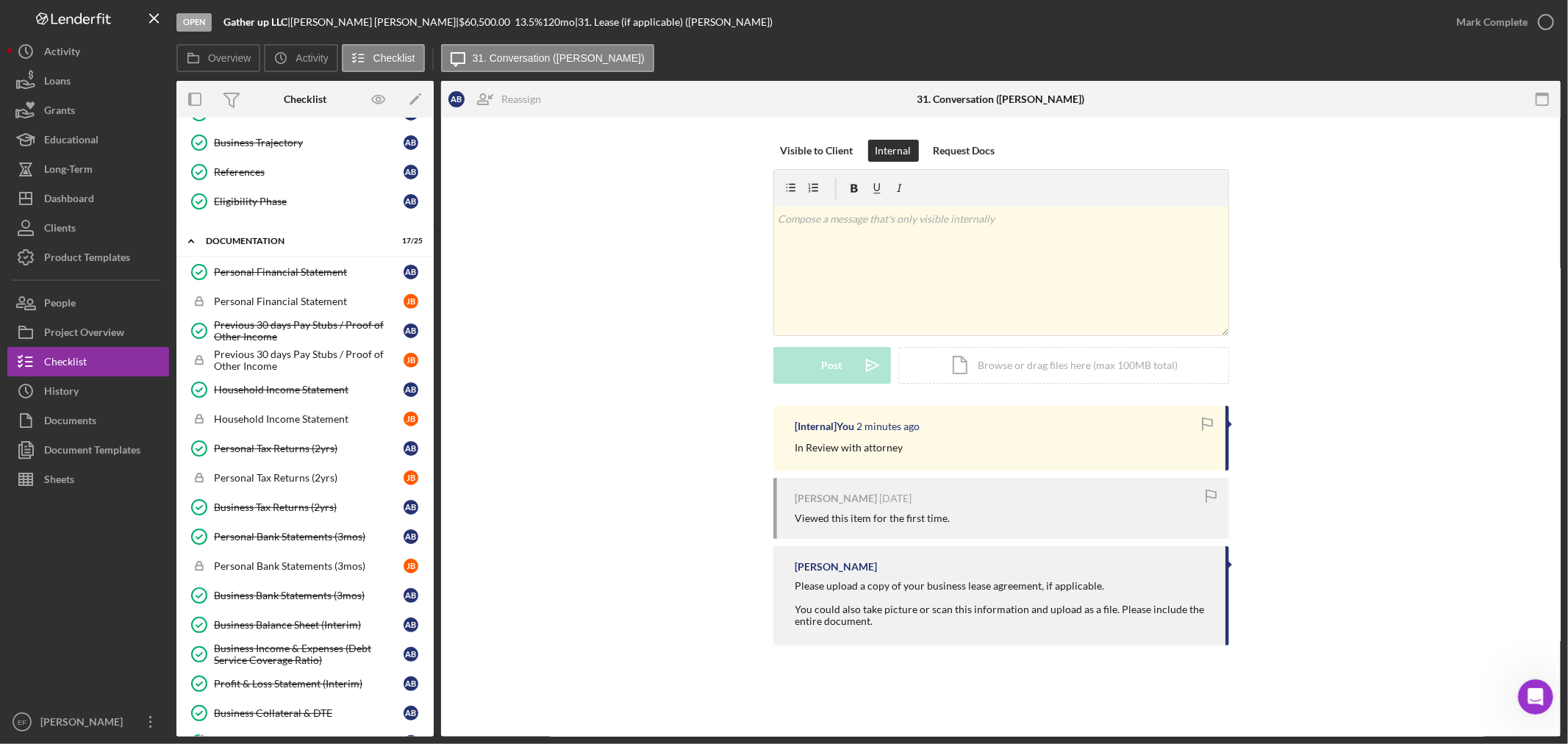
click at [658, 444] on div "[Internal] You 2 minutes ago In Review with attorney [PERSON_NAME] [DATE] Viewe…" at bounding box center [1001, 529] width 1076 height 247
